Goal: Task Accomplishment & Management: Manage account settings

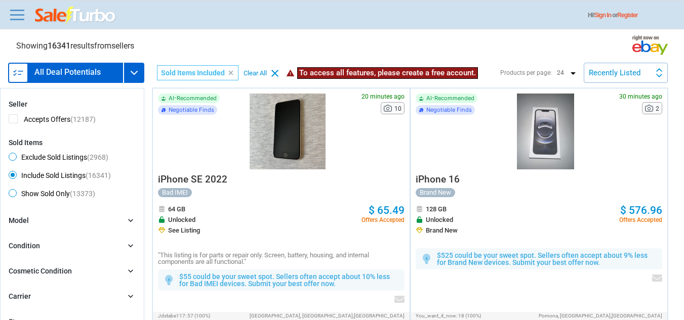
click at [292, 123] on div at bounding box center [288, 132] width 128 height 76
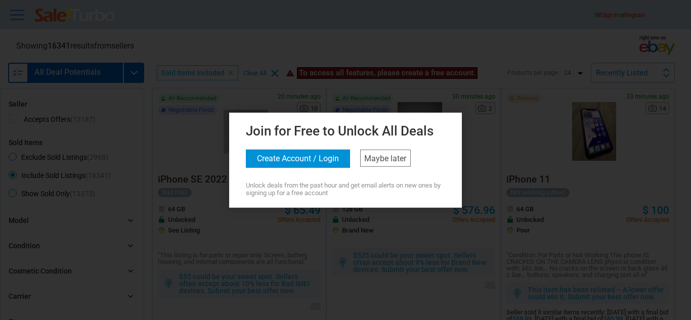
click at [315, 159] on button "Create Account / Login" at bounding box center [298, 158] width 104 height 18
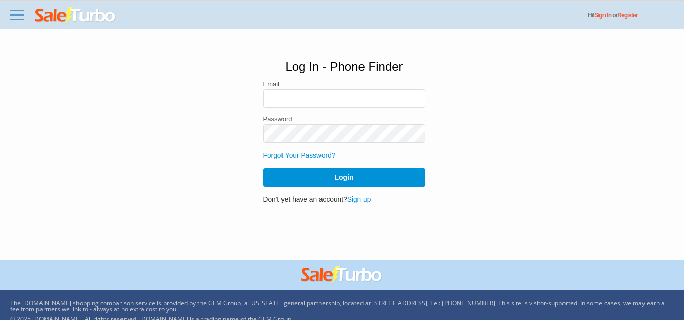
click at [361, 199] on link "Sign up" at bounding box center [359, 200] width 24 height 8
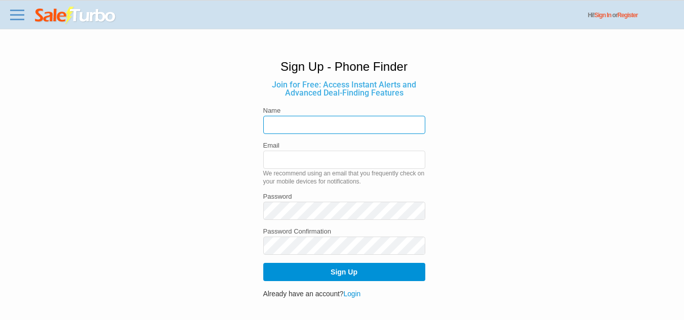
click at [303, 123] on input "text" at bounding box center [344, 125] width 162 height 18
type input "Amrit"
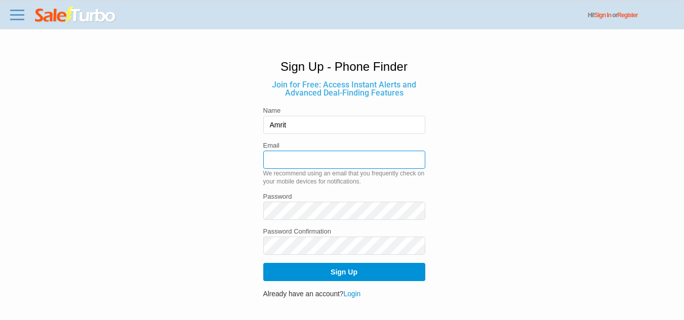
click at [311, 158] on input "email" at bounding box center [344, 160] width 162 height 18
type input "[EMAIL_ADDRESS][DOMAIN_NAME]"
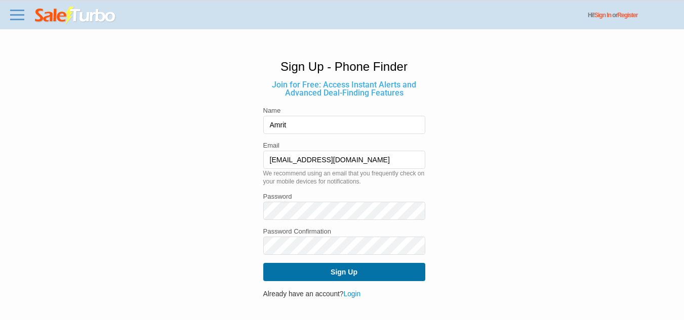
click at [342, 277] on button "Sign Up" at bounding box center [344, 272] width 162 height 18
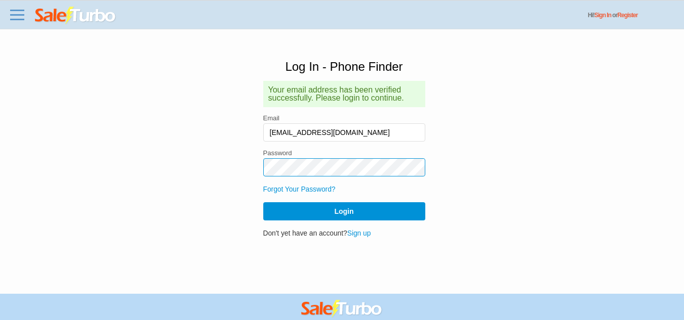
click at [263, 202] on button "Login" at bounding box center [344, 211] width 162 height 18
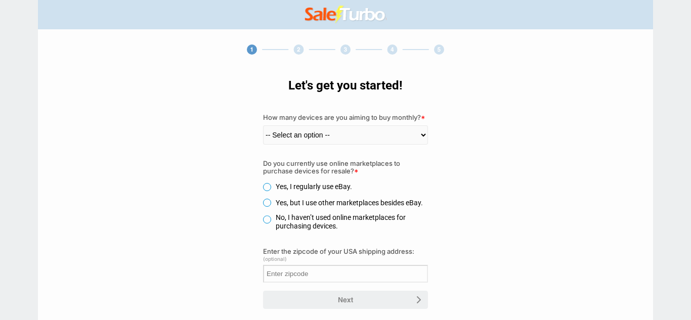
click at [353, 133] on select "-- Select an option -- 1-5 6-10 11-30 31-60 61-100 100+" at bounding box center [345, 135] width 165 height 19
click at [263, 126] on select "-- Select an option -- 1-5 6-10 11-30 31-60 61-100 100+" at bounding box center [345, 135] width 165 height 19
click at [266, 188] on label "Yes, I regularly use eBay." at bounding box center [307, 187] width 89 height 8
click at [0, 0] on input "Yes, I regularly use eBay." at bounding box center [0, 0] width 0 height 0
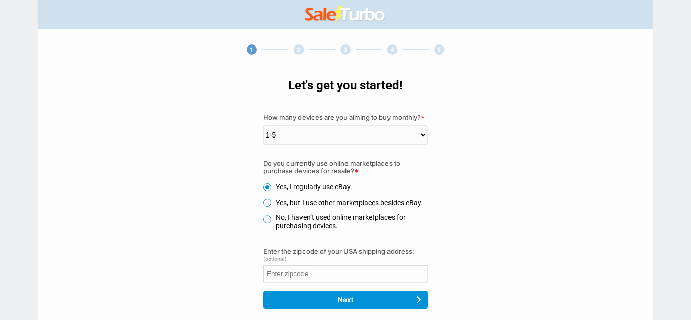
click at [267, 205] on label "Yes, but I use other marketplaces besides eBay." at bounding box center [343, 203] width 160 height 8
click at [0, 0] on input "Yes, but I use other marketplaces besides eBay." at bounding box center [0, 0] width 0 height 0
click at [269, 186] on label "Yes, I regularly use eBay." at bounding box center [307, 187] width 89 height 8
click at [0, 0] on input "Yes, I regularly use eBay." at bounding box center [0, 0] width 0 height 0
click at [317, 134] on select "-- Select an option -- 1-5 6-10 11-30 31-60 61-100 100+" at bounding box center [345, 135] width 165 height 19
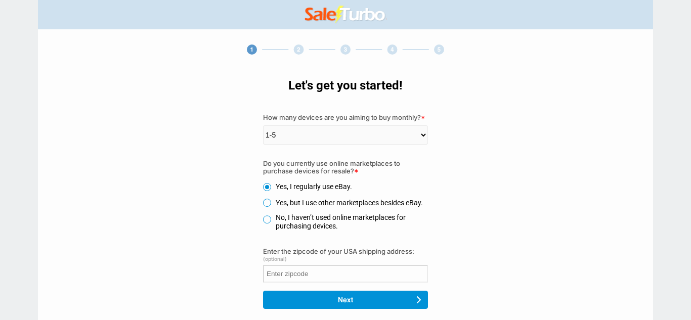
select select "6"
click at [263, 126] on select "-- Select an option -- 1-5 6-10 11-30 31-60 61-100 100+" at bounding box center [345, 135] width 165 height 19
click at [291, 222] on label "No, I haven’t used online marketplaces for purchasing devices." at bounding box center [345, 222] width 165 height 17
click at [0, 0] on input "No, I haven’t used online marketplaces for purchasing devices." at bounding box center [0, 0] width 0 height 0
click at [333, 309] on div at bounding box center [345, 300] width 165 height 18
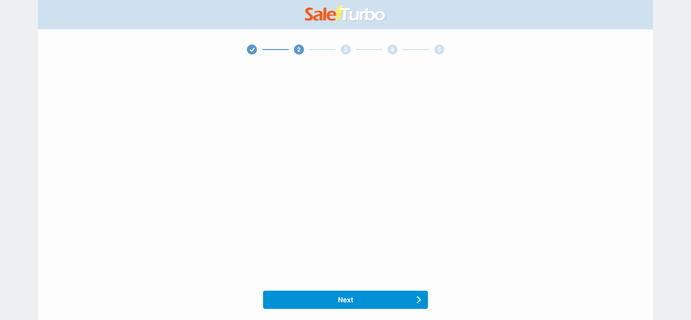
click at [337, 302] on div at bounding box center [345, 300] width 165 height 18
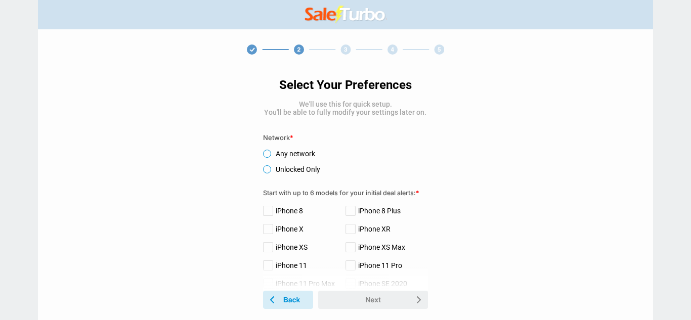
click at [271, 154] on label "Any network" at bounding box center [289, 154] width 52 height 8
click at [0, 0] on input "Any network" at bounding box center [0, 0] width 0 height 0
click at [271, 212] on label "iPhone 8" at bounding box center [283, 211] width 40 height 8
click at [0, 0] on input "iPhone 8" at bounding box center [0, 0] width 0 height 0
click at [348, 209] on label "iPhone 8 Plus" at bounding box center [373, 211] width 55 height 8
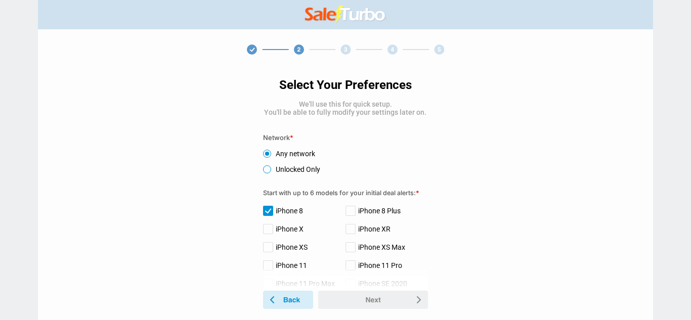
click at [0, 0] on input "iPhone 8 Plus" at bounding box center [0, 0] width 0 height 0
click at [348, 232] on label "iPhone XR" at bounding box center [368, 229] width 45 height 8
click at [0, 0] on input "iPhone XR" at bounding box center [0, 0] width 0 height 0
click at [346, 252] on label "iPhone XS Max" at bounding box center [376, 247] width 60 height 8
click at [0, 0] on input "iPhone XS Max" at bounding box center [0, 0] width 0 height 0
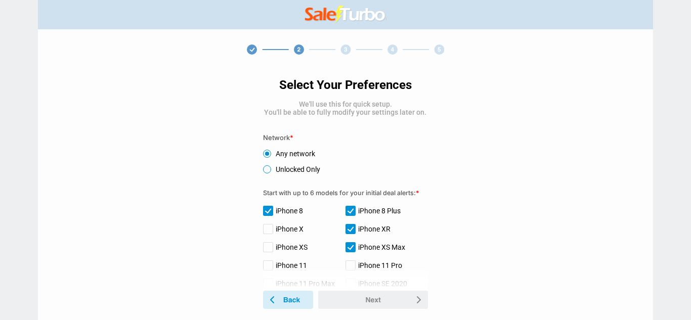
click at [347, 266] on label "iPhone 11 Pro" at bounding box center [374, 266] width 57 height 8
click at [0, 0] on input "iPhone 11 Pro" at bounding box center [0, 0] width 0 height 0
click at [270, 229] on label "iPhone X" at bounding box center [283, 229] width 40 height 8
click at [0, 0] on input "iPhone X" at bounding box center [0, 0] width 0 height 0
click at [268, 245] on label "iPhone XS" at bounding box center [285, 247] width 45 height 8
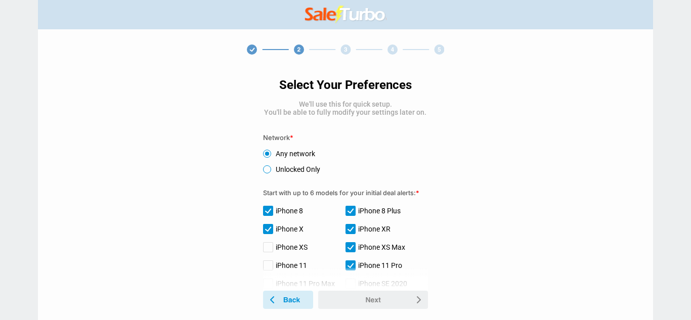
click at [0, 0] on input "iPhone XS" at bounding box center [0, 0] width 0 height 0
click at [268, 264] on label "iPhone 11" at bounding box center [285, 266] width 44 height 8
click at [0, 0] on input "iPhone 11" at bounding box center [0, 0] width 0 height 0
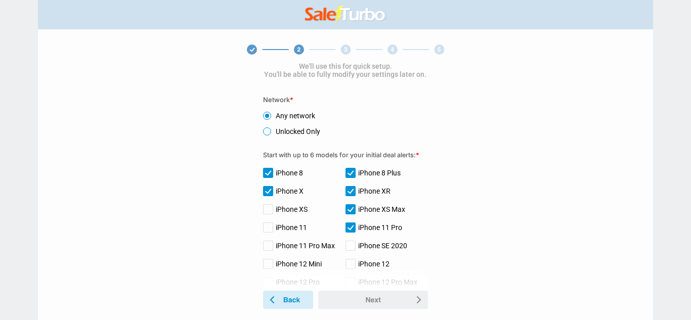
scroll to position [135, 0]
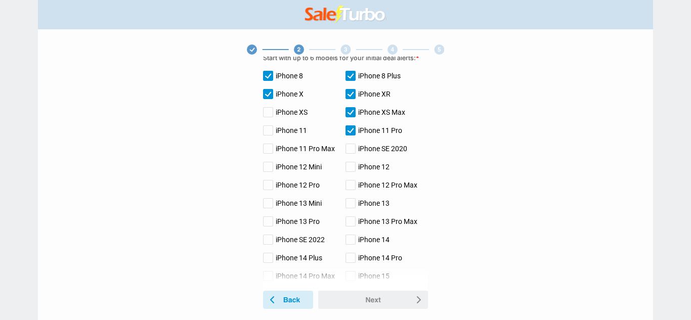
click at [267, 112] on label "iPhone XS" at bounding box center [285, 112] width 45 height 8
click at [0, 0] on input "iPhone XS" at bounding box center [0, 0] width 0 height 0
click at [265, 135] on label "iPhone 11" at bounding box center [285, 131] width 44 height 8
click at [0, 0] on input "iPhone 11" at bounding box center [0, 0] width 0 height 0
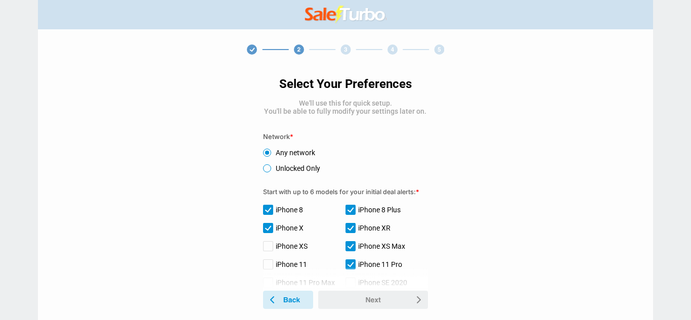
scroll to position [0, 0]
click at [268, 210] on label "iPhone 8" at bounding box center [283, 211] width 40 height 8
click at [0, 0] on input "iPhone 8" at bounding box center [0, 0] width 0 height 0
click at [265, 226] on label "iPhone X" at bounding box center [283, 229] width 40 height 8
click at [0, 0] on input "iPhone X" at bounding box center [0, 0] width 0 height 0
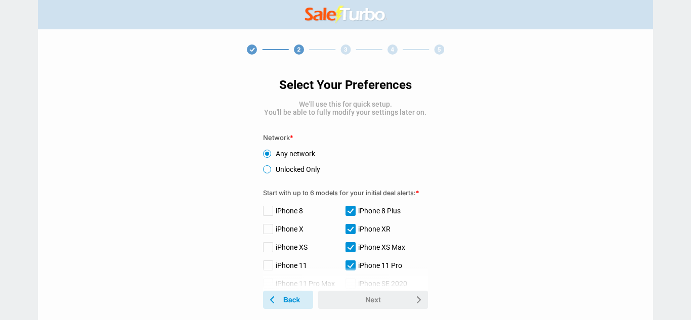
click at [349, 213] on label "iPhone 8 Plus" at bounding box center [373, 211] width 55 height 8
click at [0, 0] on input "iPhone 8 Plus" at bounding box center [0, 0] width 0 height 0
click at [349, 231] on label "iPhone XR" at bounding box center [368, 229] width 45 height 8
click at [0, 0] on input "iPhone XR" at bounding box center [0, 0] width 0 height 0
click at [348, 246] on label "iPhone XS Max" at bounding box center [376, 247] width 60 height 8
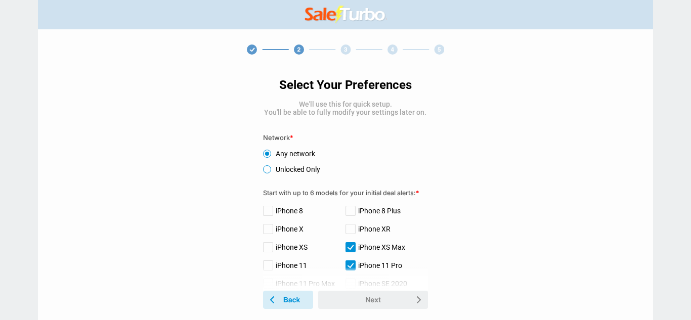
click at [0, 0] on input "iPhone XS Max" at bounding box center [0, 0] width 0 height 0
click at [348, 261] on div "Select Your Preferences We'll use this for quick setup. You'll be able to fully…" at bounding box center [345, 174] width 165 height 234
click at [349, 266] on label "iPhone 11 Pro" at bounding box center [374, 266] width 57 height 8
click at [0, 0] on input "iPhone 11 Pro" at bounding box center [0, 0] width 0 height 0
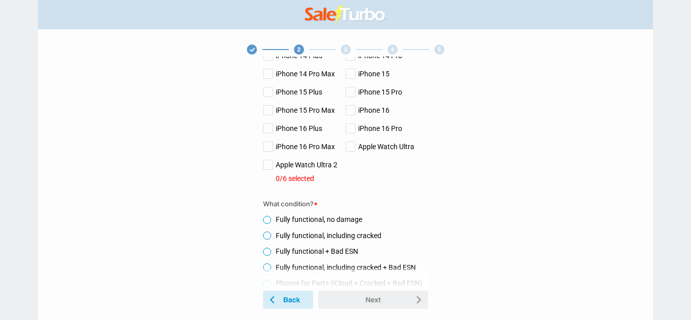
scroll to position [351, 0]
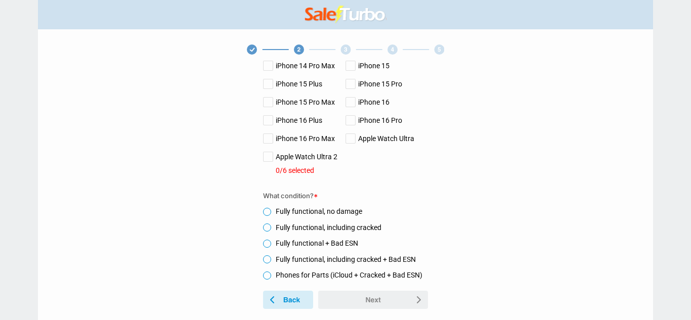
click at [267, 211] on label "Fully functional, no damage" at bounding box center [312, 212] width 99 height 8
click at [0, 0] on input "Fully functional, no damage" at bounding box center [0, 0] width 0 height 0
click at [360, 118] on label "iPhone 16 Pro" at bounding box center [374, 120] width 57 height 8
click at [0, 0] on input "iPhone 16 Pro" at bounding box center [0, 0] width 0 height 0
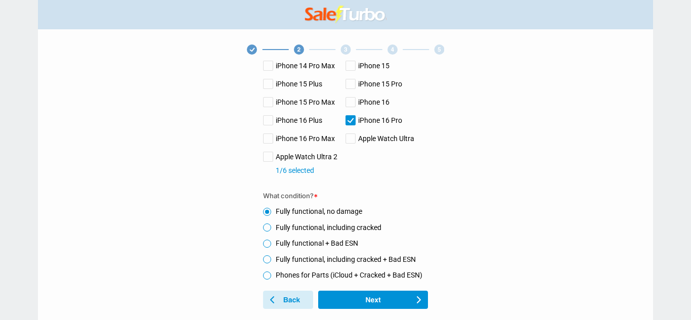
click at [353, 99] on label "iPhone 16" at bounding box center [368, 102] width 44 height 8
click at [0, 0] on input "iPhone 16" at bounding box center [0, 0] width 0 height 0
click at [274, 101] on label "iPhone 15 Pro Max" at bounding box center [299, 102] width 72 height 8
click at [0, 0] on input "iPhone 15 Pro Max" at bounding box center [0, 0] width 0 height 0
click at [270, 116] on label "iPhone 16 Plus" at bounding box center [292, 120] width 59 height 8
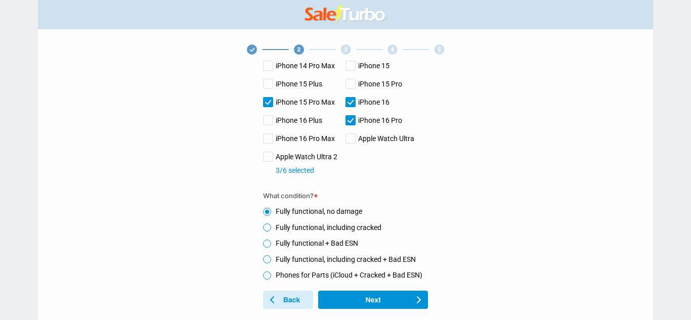
click at [0, 0] on input "iPhone 16 Plus" at bounding box center [0, 0] width 0 height 0
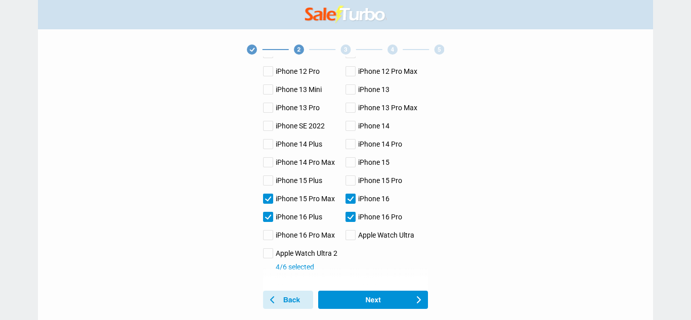
scroll to position [216, 0]
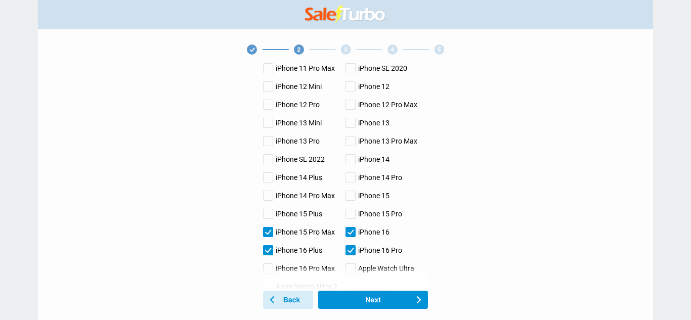
click at [351, 218] on label "iPhone 15 Pro" at bounding box center [374, 214] width 57 height 8
click at [0, 0] on input "iPhone 15 Pro" at bounding box center [0, 0] width 0 height 0
click at [272, 217] on label "iPhone 15 Plus" at bounding box center [292, 214] width 59 height 8
click at [0, 0] on input "iPhone 15 Plus" at bounding box center [0, 0] width 0 height 0
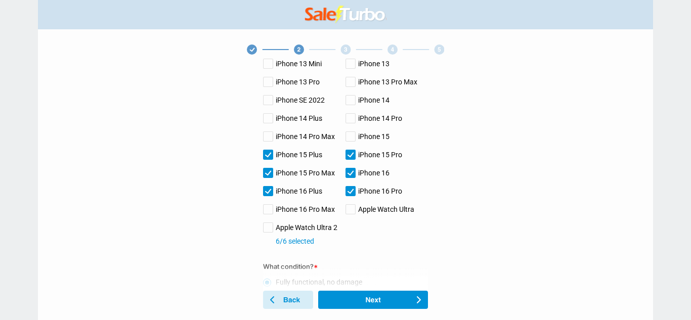
scroll to position [351, 0]
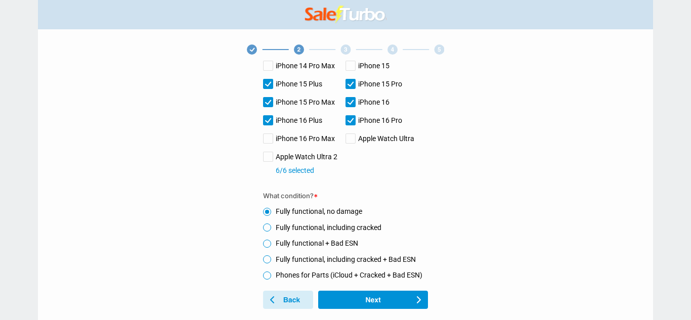
click at [371, 298] on use at bounding box center [373, 300] width 110 height 18
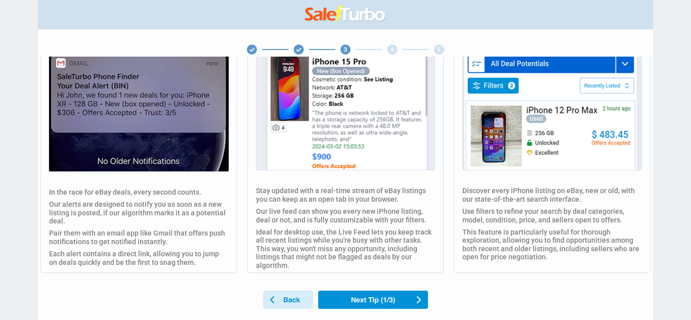
scroll to position [127, 0]
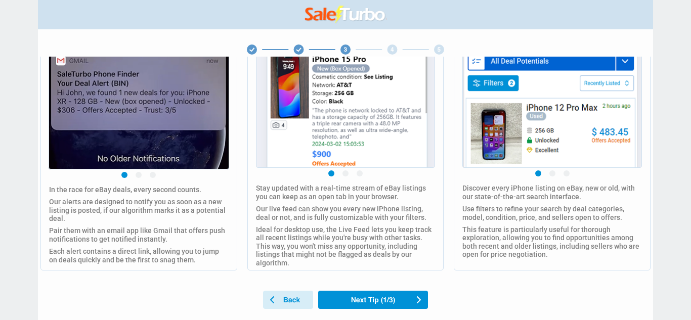
click at [372, 300] on use at bounding box center [373, 300] width 110 height 18
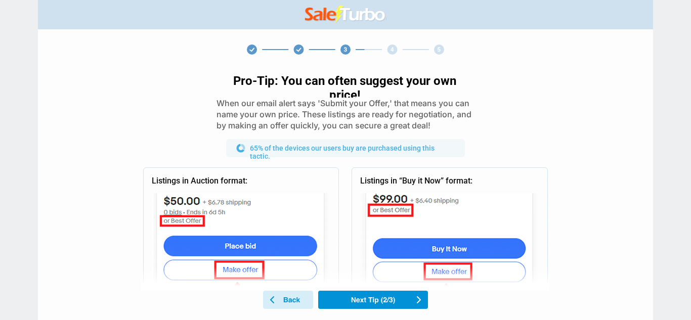
click at [371, 302] on use at bounding box center [373, 300] width 110 height 18
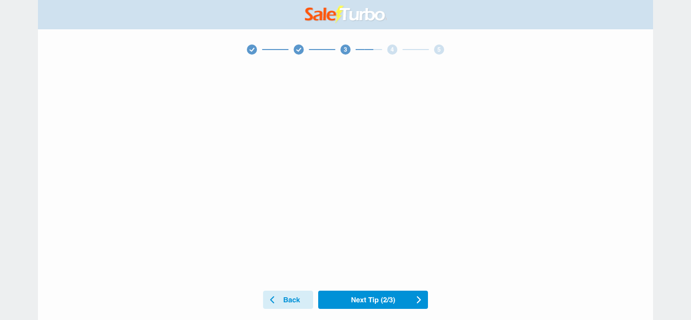
click at [371, 302] on use at bounding box center [373, 300] width 110 height 18
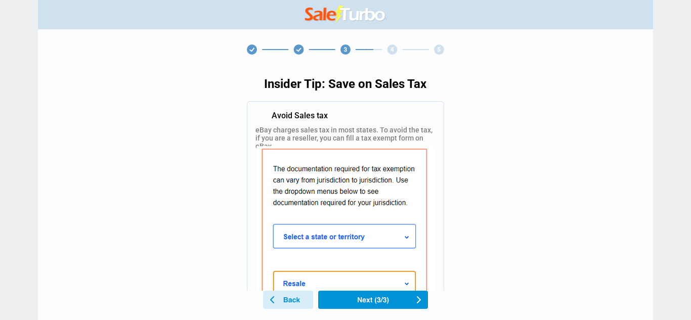
click at [371, 302] on use at bounding box center [373, 300] width 110 height 18
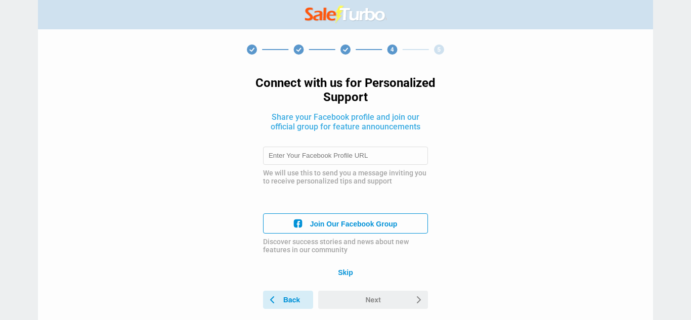
click at [347, 276] on div "Skip" at bounding box center [345, 273] width 15 height 8
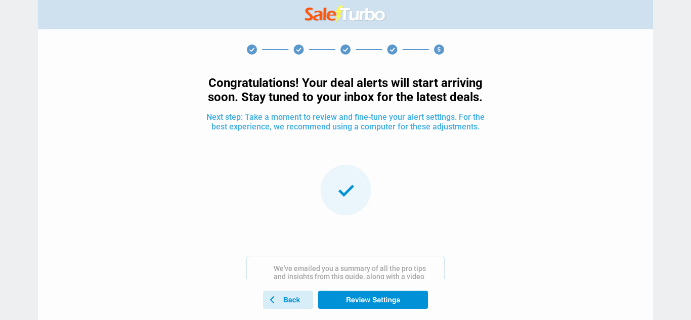
click at [380, 300] on use at bounding box center [373, 300] width 110 height 18
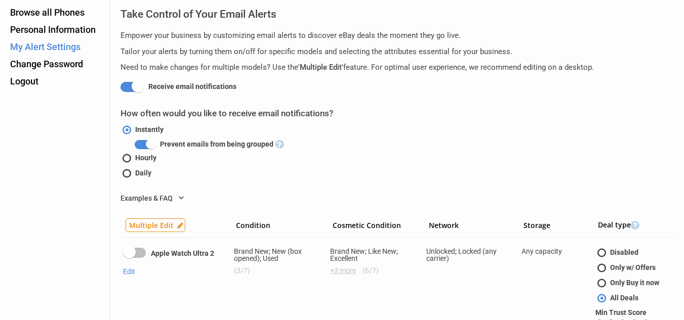
scroll to position [67, 0]
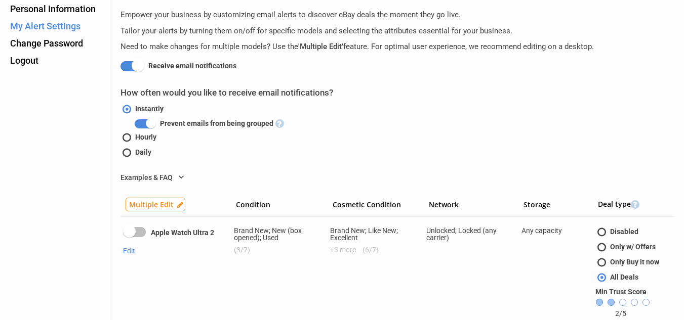
click at [135, 233] on div at bounding box center [129, 231] width 13 height 13
click at [0, 0] on input "checkbox" at bounding box center [0, 0] width 0 height 0
click at [135, 233] on div at bounding box center [140, 231] width 13 height 13
click at [0, 0] on input "checkbox" at bounding box center [0, 0] width 0 height 0
click at [130, 233] on div at bounding box center [129, 231] width 13 height 13
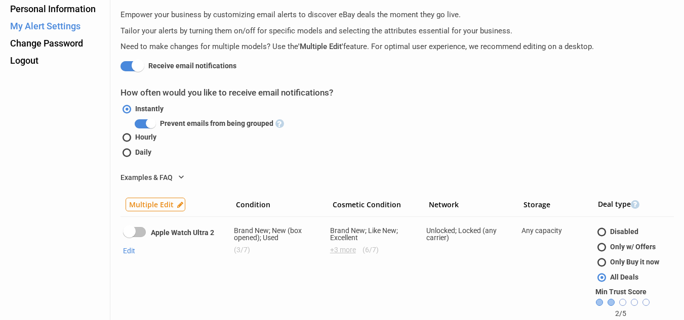
click at [0, 0] on input "checkbox" at bounding box center [0, 0] width 0 height 0
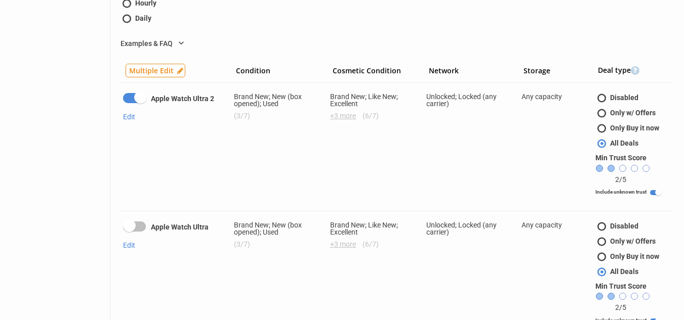
scroll to position [202, 0]
click at [132, 225] on div at bounding box center [129, 225] width 13 height 13
click at [0, 0] on input "checkbox" at bounding box center [0, 0] width 0 height 0
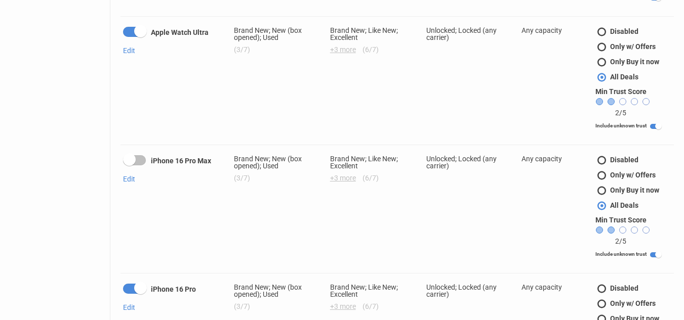
scroll to position [405, 0]
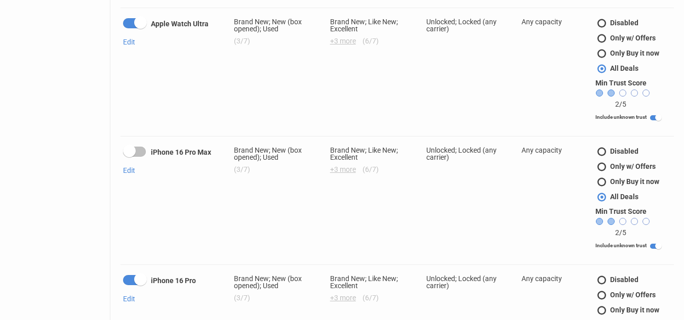
click at [130, 149] on div at bounding box center [129, 151] width 13 height 13
click at [0, 0] on input "checkbox" at bounding box center [0, 0] width 0 height 0
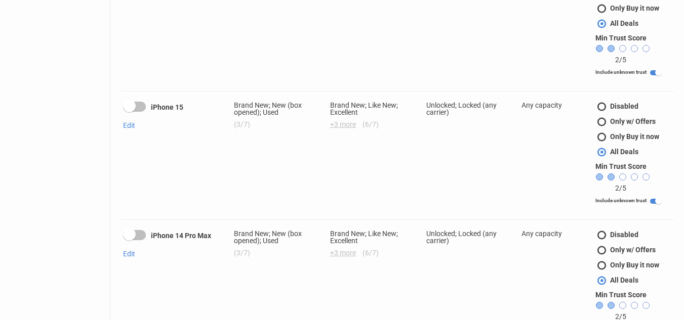
scroll to position [1350, 0]
click at [130, 99] on div at bounding box center [129, 105] width 13 height 13
click at [0, 0] on input "checkbox" at bounding box center [0, 0] width 0 height 0
click at [133, 228] on div at bounding box center [129, 234] width 13 height 13
click at [0, 0] on input "checkbox" at bounding box center [0, 0] width 0 height 0
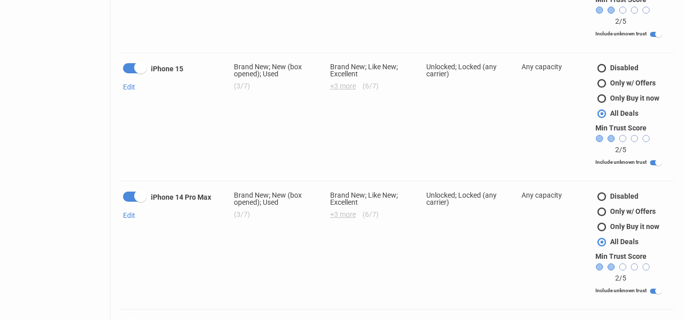
scroll to position [1553, 0]
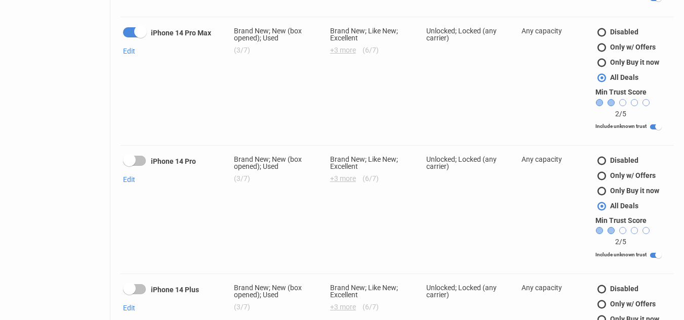
click at [129, 154] on div at bounding box center [129, 160] width 13 height 13
click at [0, 0] on input "checkbox" at bounding box center [0, 0] width 0 height 0
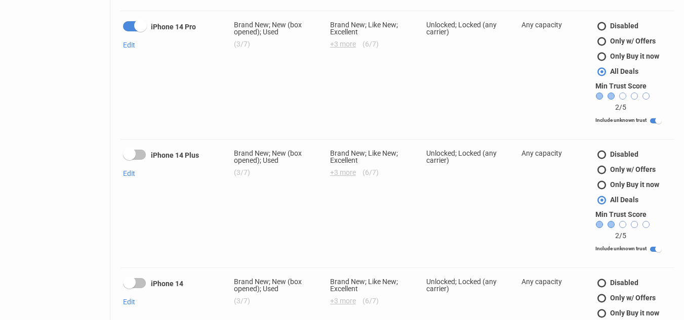
click at [132, 148] on div at bounding box center [129, 154] width 13 height 13
click at [0, 0] on input "checkbox" at bounding box center [0, 0] width 0 height 0
click at [132, 276] on div at bounding box center [129, 282] width 13 height 13
click at [0, 0] on input "checkbox" at bounding box center [0, 0] width 0 height 0
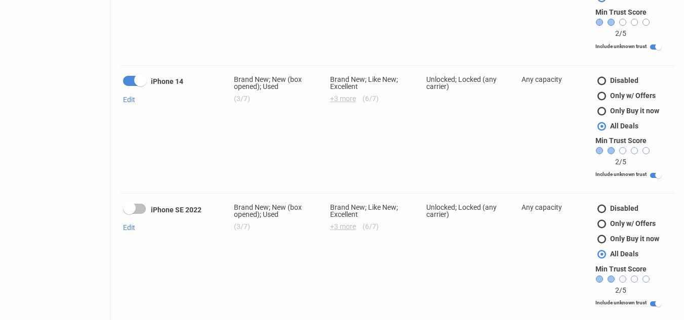
click at [132, 202] on div at bounding box center [129, 208] width 13 height 13
click at [0, 0] on input "checkbox" at bounding box center [0, 0] width 0 height 0
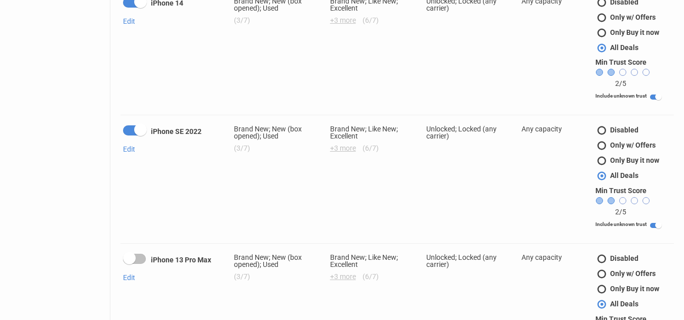
scroll to position [2092, 0]
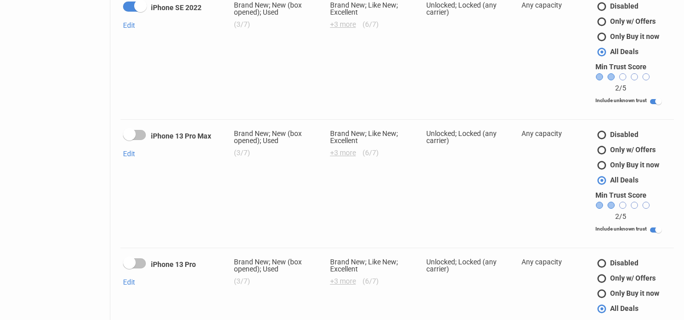
click at [126, 128] on div at bounding box center [129, 134] width 13 height 13
click at [0, 0] on input "checkbox" at bounding box center [0, 0] width 0 height 0
click at [132, 257] on div at bounding box center [129, 263] width 13 height 13
click at [0, 0] on input "checkbox" at bounding box center [0, 0] width 0 height 0
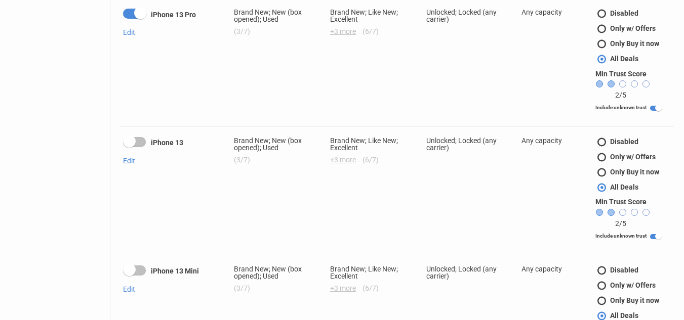
scroll to position [2362, 0]
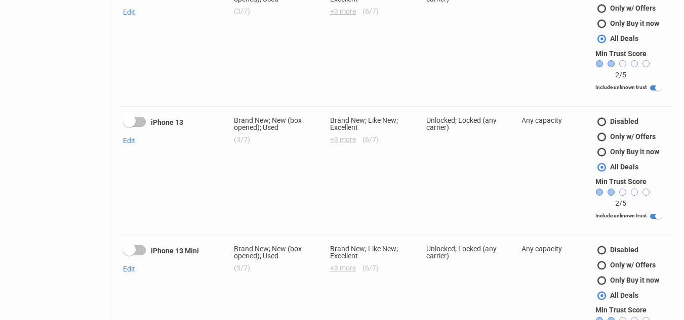
click at [128, 115] on div at bounding box center [129, 121] width 13 height 13
click at [0, 0] on input "checkbox" at bounding box center [0, 0] width 0 height 0
click at [132, 243] on div at bounding box center [129, 249] width 13 height 13
click at [0, 0] on input "checkbox" at bounding box center [0, 0] width 0 height 0
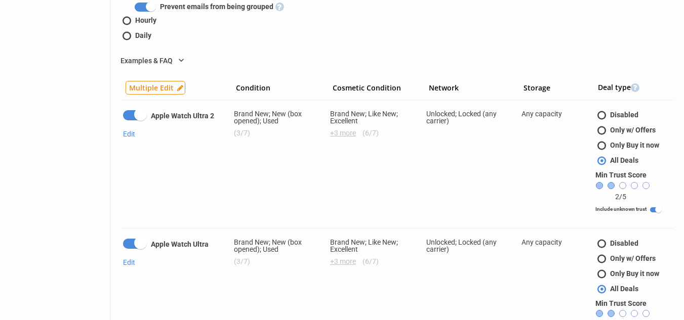
scroll to position [0, 0]
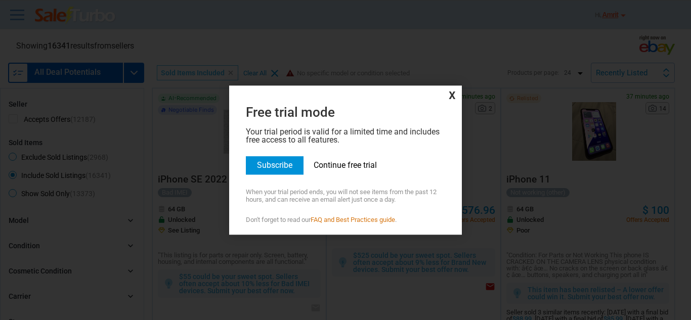
click at [353, 166] on link "Continue free trial" at bounding box center [345, 165] width 63 height 10
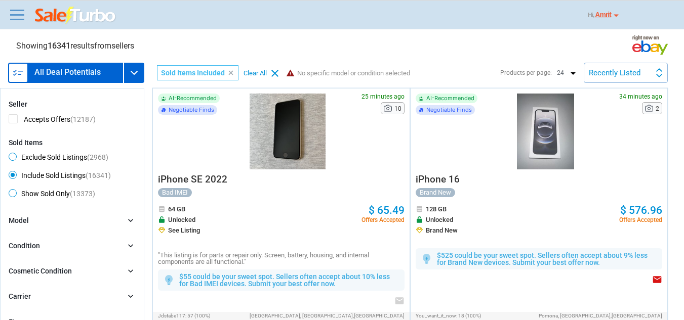
click at [187, 178] on span "iPhone SE 2022" at bounding box center [192, 180] width 69 height 12
click at [414, 42] on section "Showing 16341 results from sellers" at bounding box center [342, 45] width 684 height 23
click at [343, 46] on section "Showing 16341 results from sellers" at bounding box center [342, 45] width 684 height 23
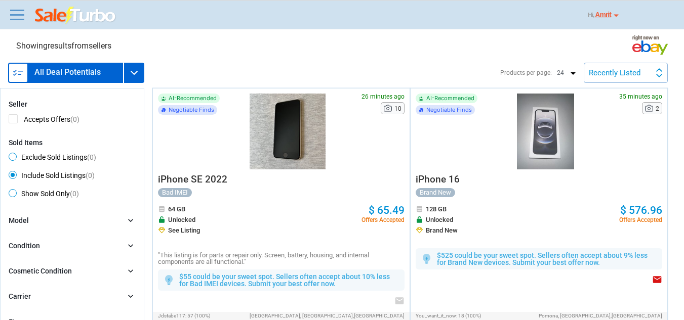
click at [50, 16] on img at bounding box center [76, 16] width 82 height 18
